Goal: Use online tool/utility

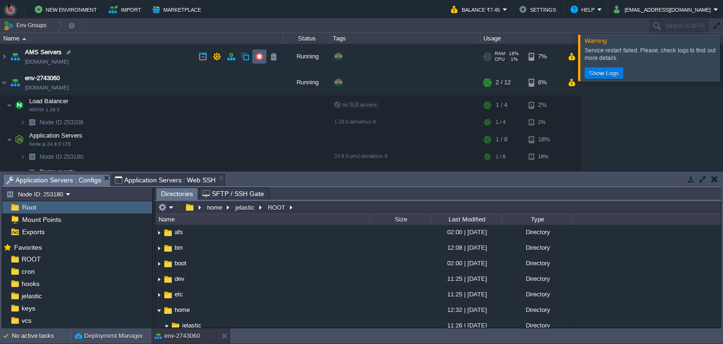
scroll to position [186, 0]
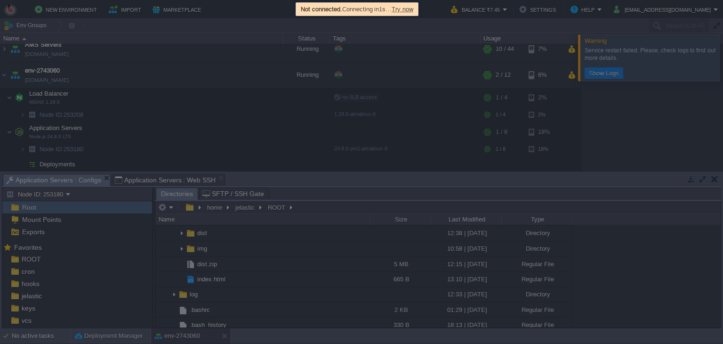
click at [405, 8] on span "Try now" at bounding box center [403, 9] width 22 height 7
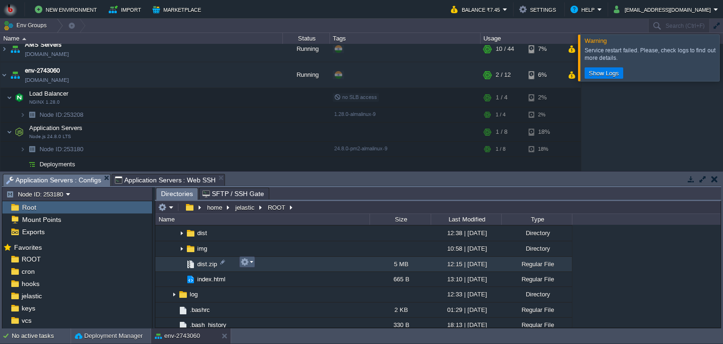
click at [250, 264] on em at bounding box center [247, 261] width 13 height 8
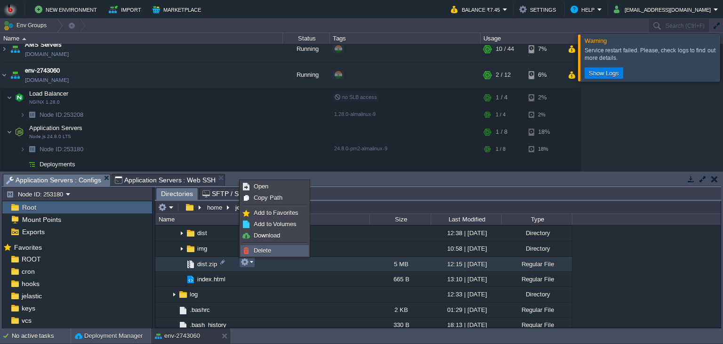
click at [261, 251] on span "Delete" at bounding box center [262, 250] width 17 height 7
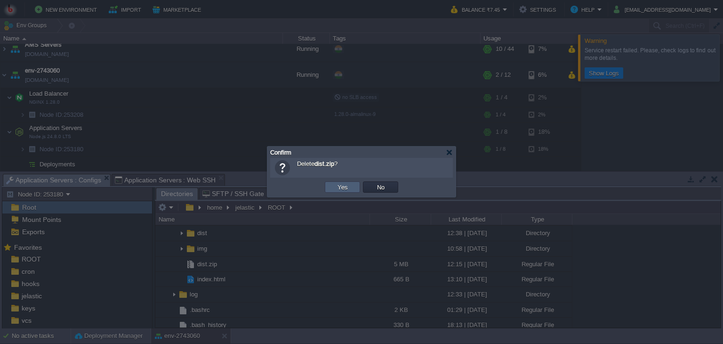
click at [333, 189] on td "Yes" at bounding box center [342, 186] width 35 height 11
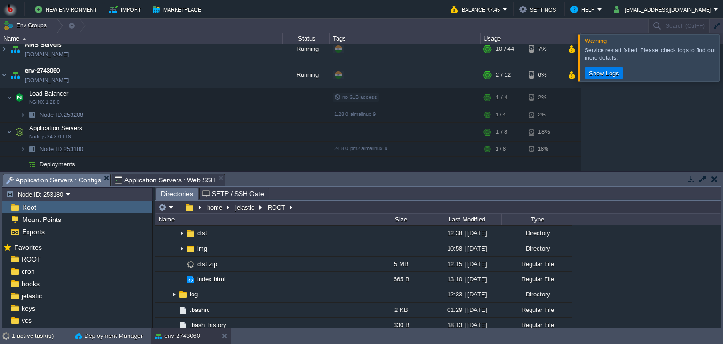
drag, startPoint x: 717, startPoint y: 256, endPoint x: 718, endPoint y: 247, distance: 9.4
click at [718, 247] on div ".. afs 02:00 | [DATE] Directory bin 12:08 | [DATE] Directory boot 02:00 | [DATE…" at bounding box center [437, 276] width 565 height 103
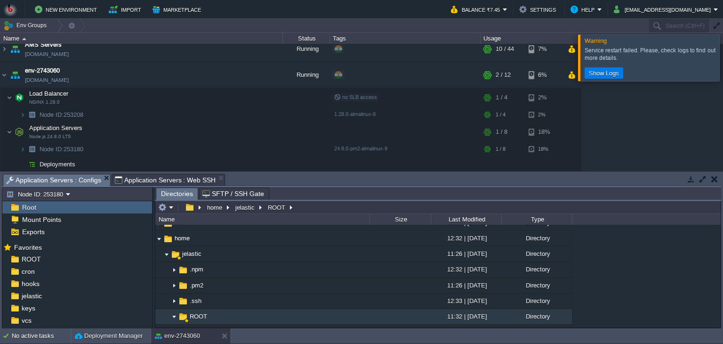
scroll to position [158, 0]
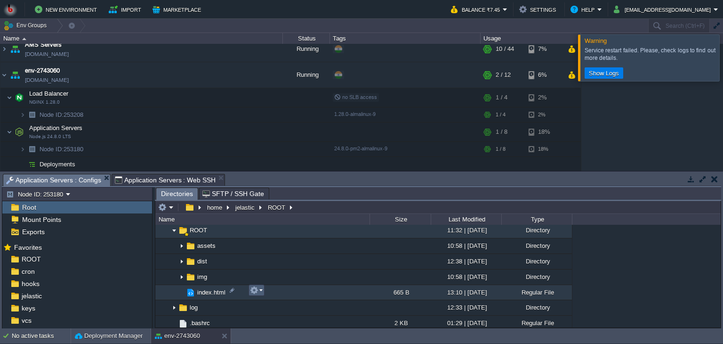
click at [263, 292] on td at bounding box center [257, 289] width 16 height 11
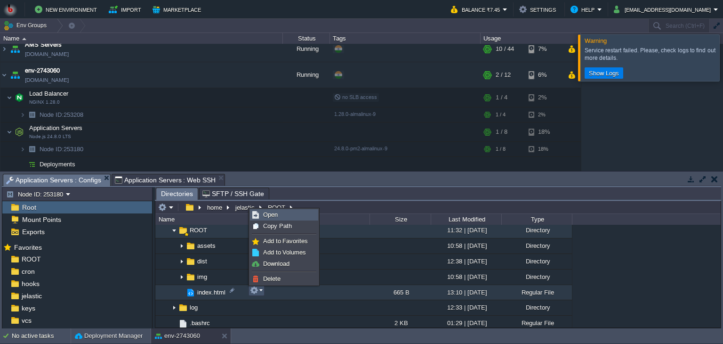
click at [276, 215] on span "Open" at bounding box center [270, 214] width 15 height 7
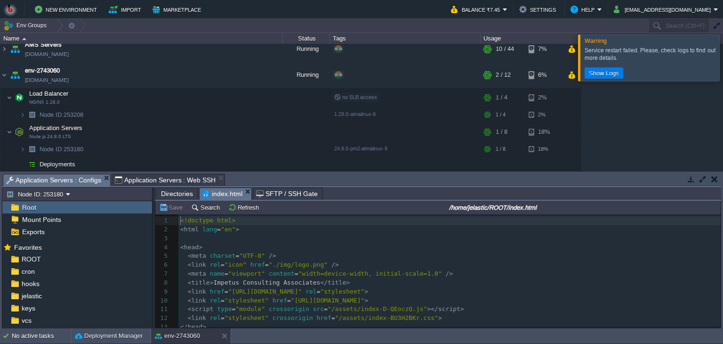
scroll to position [3, 0]
click at [721, 308] on div "Tasks Activity Log Archive Git / SVN Application Servers : Configs Application …" at bounding box center [361, 249] width 723 height 157
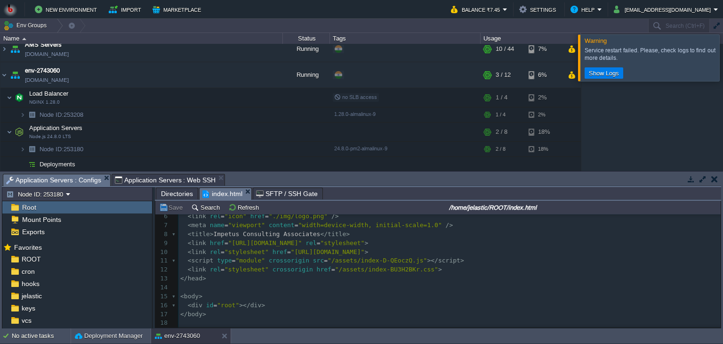
scroll to position [59, 0]
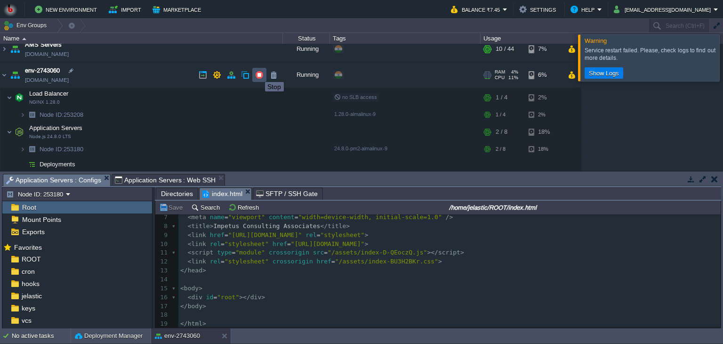
click at [258, 73] on button "button" at bounding box center [259, 75] width 8 height 8
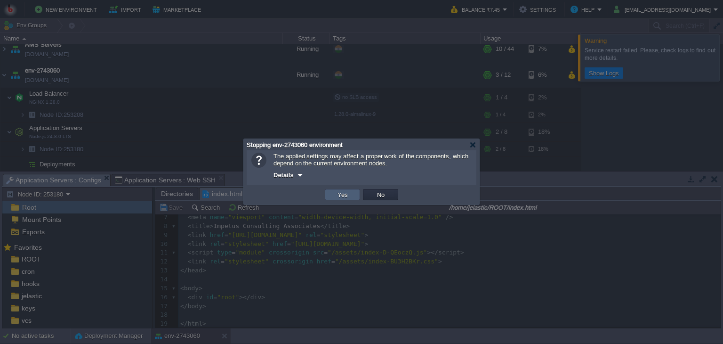
click at [334, 196] on td "Yes" at bounding box center [342, 194] width 35 height 11
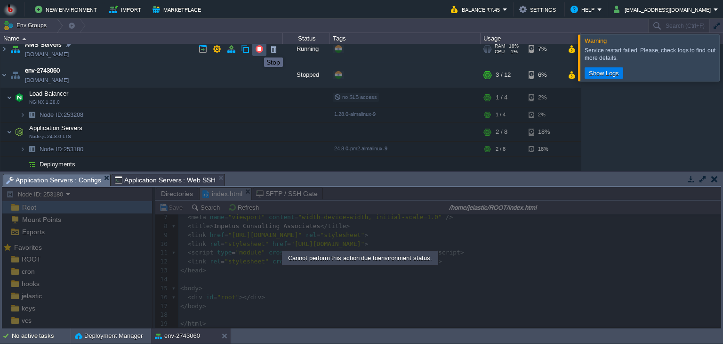
click at [257, 49] on button "button" at bounding box center [259, 49] width 8 height 8
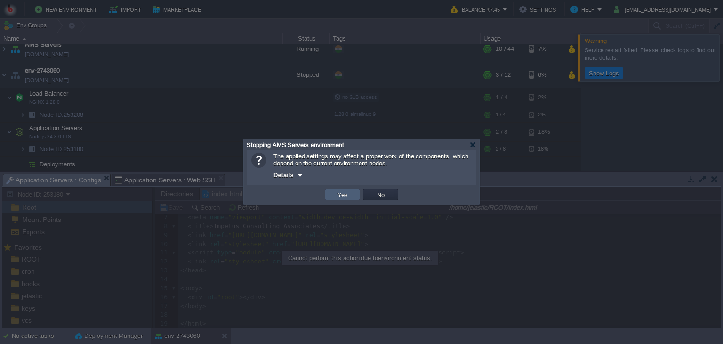
click at [331, 191] on td "Yes" at bounding box center [342, 194] width 35 height 11
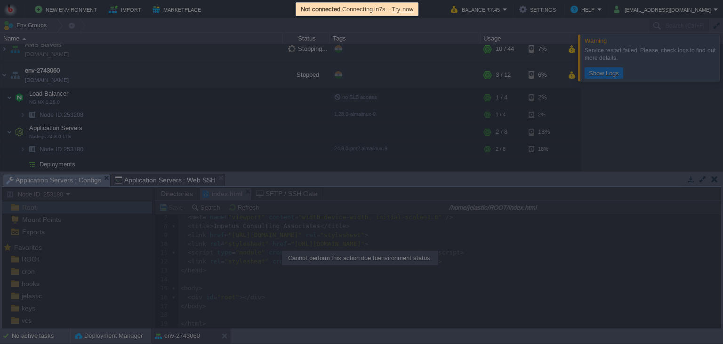
click at [407, 9] on span "Try now" at bounding box center [403, 9] width 22 height 7
click at [407, 9] on span "Try now" at bounding box center [406, 9] width 22 height 7
click at [412, 8] on span "Try now" at bounding box center [406, 9] width 22 height 7
click at [412, 8] on span "Try now" at bounding box center [408, 9] width 22 height 7
click at [414, 7] on span "Try now" at bounding box center [408, 9] width 22 height 7
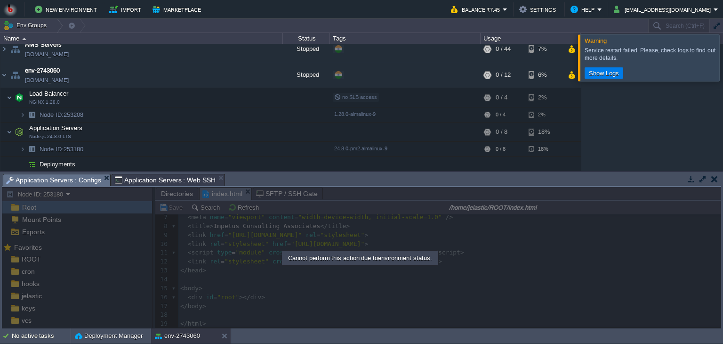
scroll to position [0, 0]
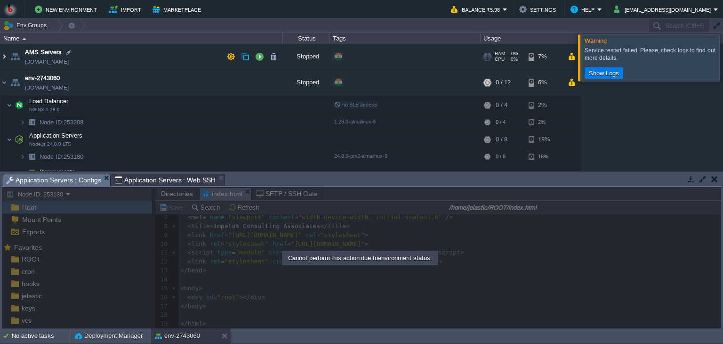
click at [4, 55] on img at bounding box center [4, 56] width 8 height 25
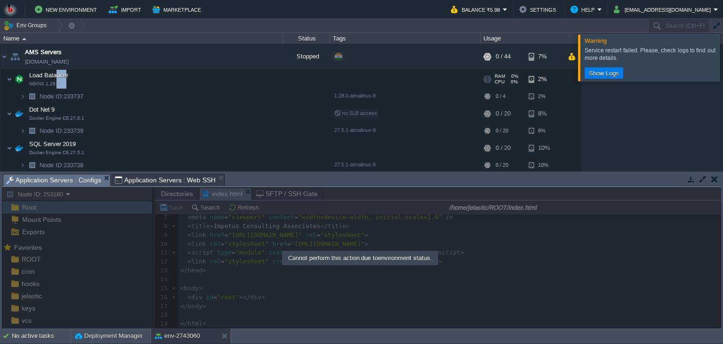
drag, startPoint x: 64, startPoint y: 86, endPoint x: 55, endPoint y: 80, distance: 10.5
click at [55, 80] on td "Load Balancer NGINX 1.28.0" at bounding box center [141, 79] width 282 height 19
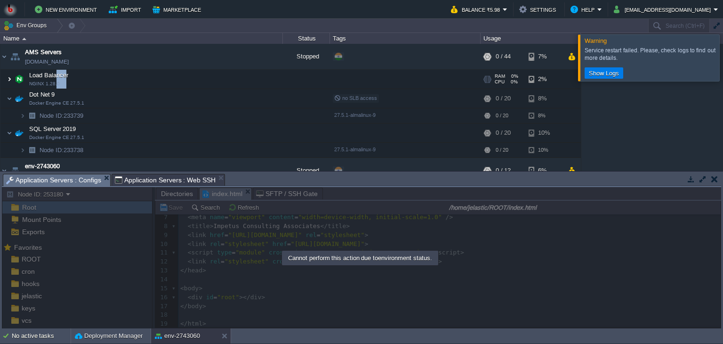
click at [9, 76] on img at bounding box center [10, 79] width 6 height 19
